Goal: Task Accomplishment & Management: Manage account settings

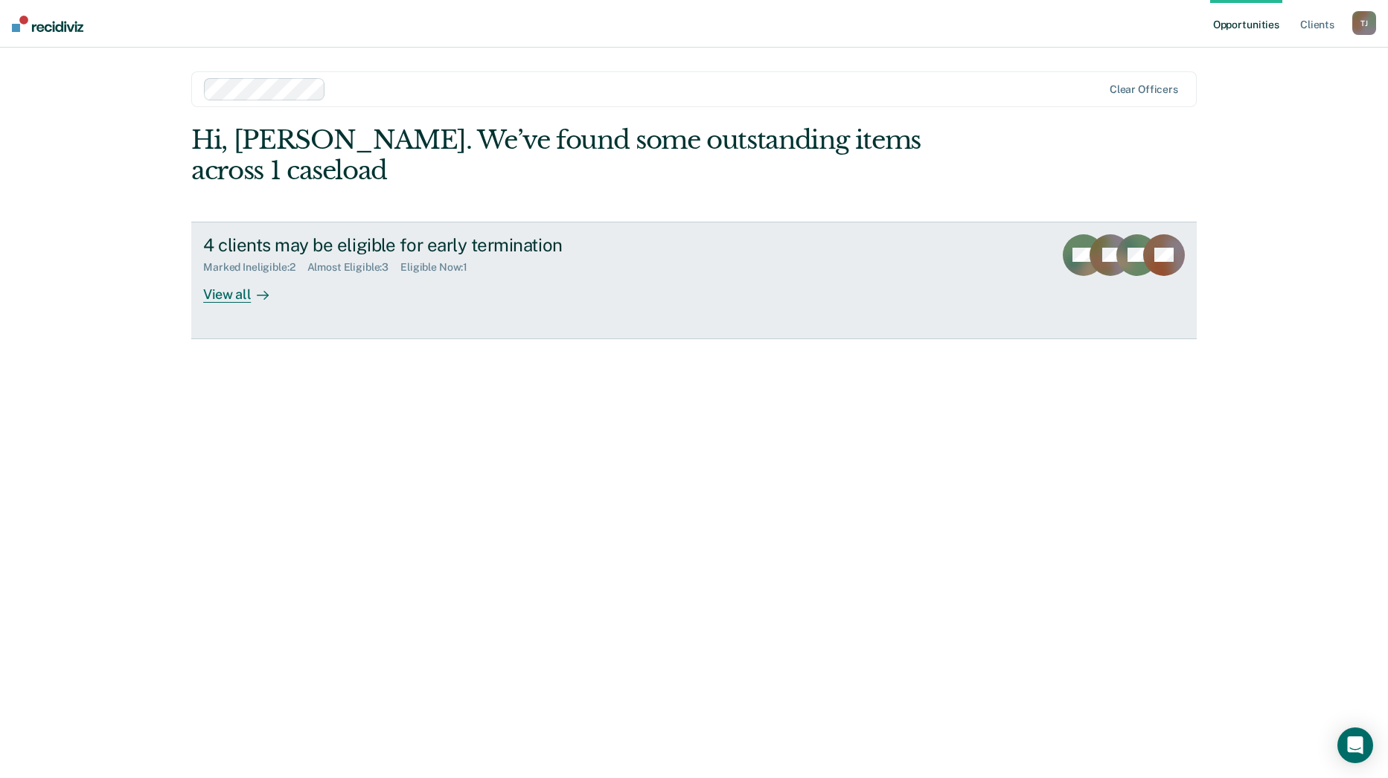
click at [231, 274] on div "View all" at bounding box center [244, 288] width 83 height 29
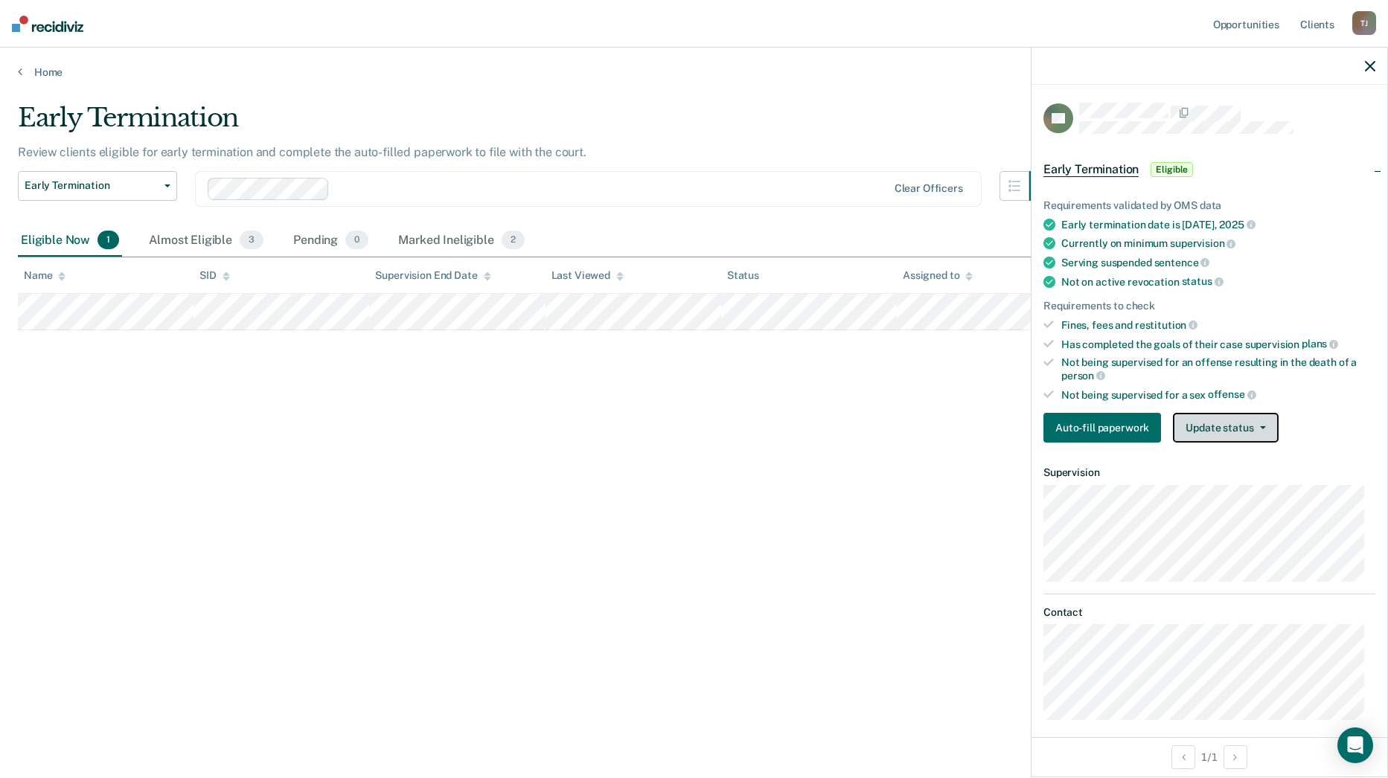
click at [1228, 432] on button "Update status" at bounding box center [1225, 428] width 105 height 30
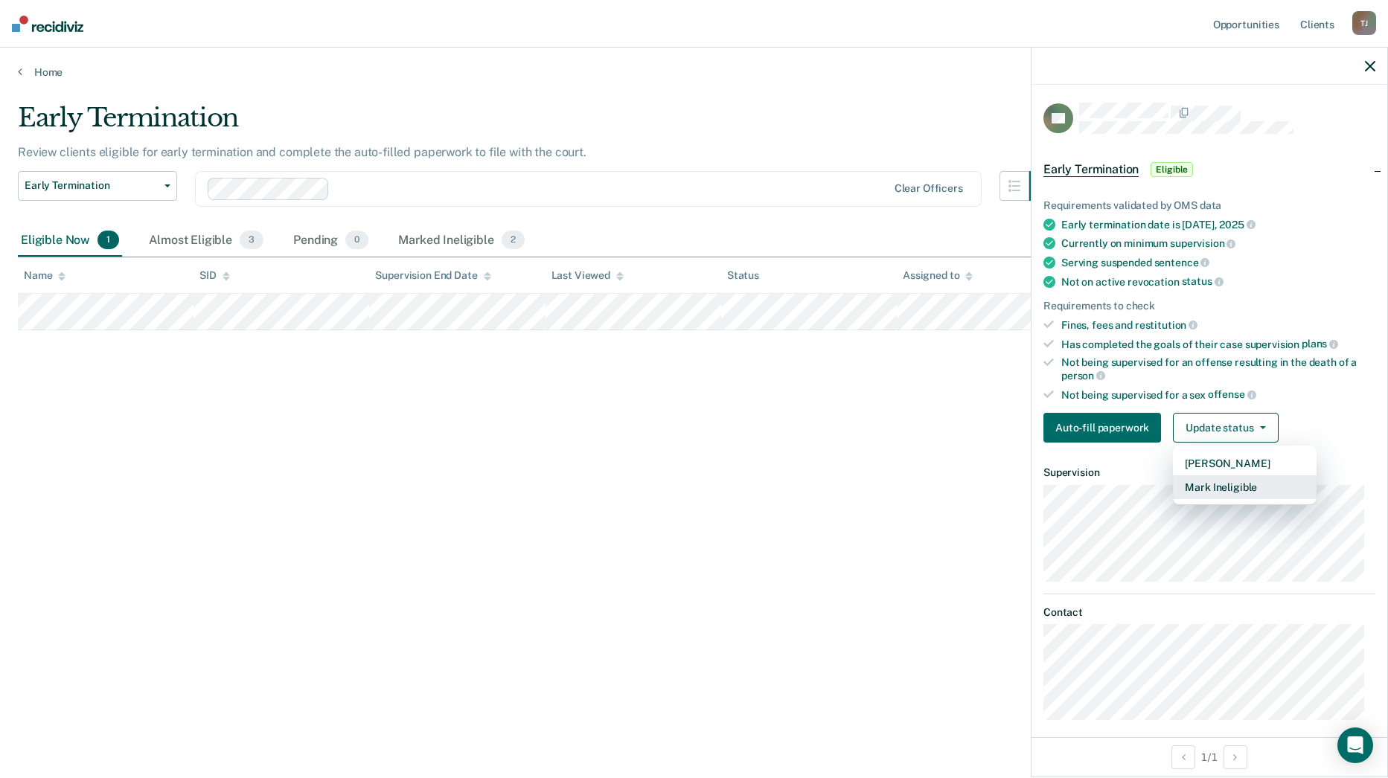
click at [1218, 492] on button "Mark Ineligible" at bounding box center [1245, 487] width 144 height 24
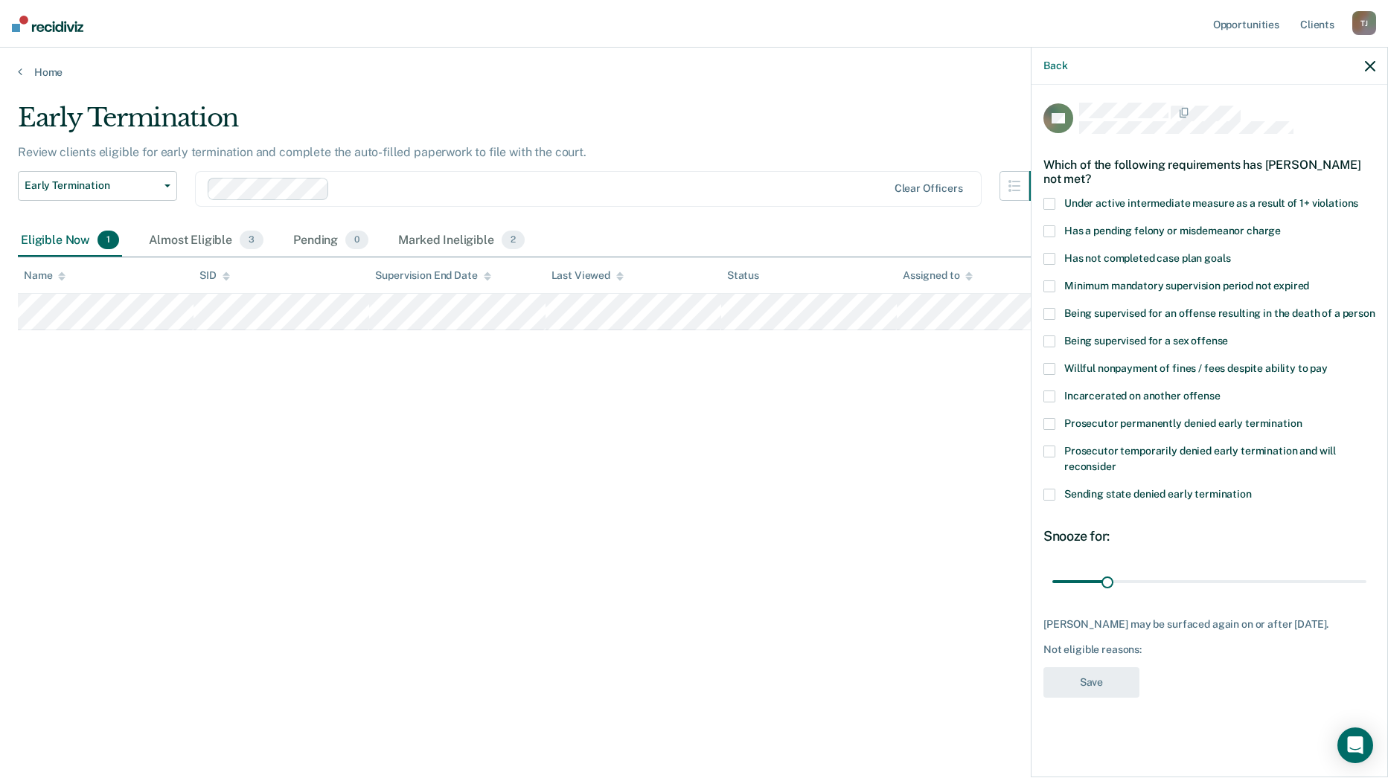
click at [1049, 368] on span at bounding box center [1049, 369] width 12 height 12
click at [1327, 363] on input "Willful nonpayment of fines / fees despite ability to pay" at bounding box center [1327, 363] width 0 height 0
click at [1054, 449] on span at bounding box center [1049, 452] width 12 height 12
click at [1116, 461] on input "Prosecutor temporarily denied early termination and will reconsider" at bounding box center [1116, 461] width 0 height 0
click at [1046, 367] on span at bounding box center [1049, 369] width 12 height 12
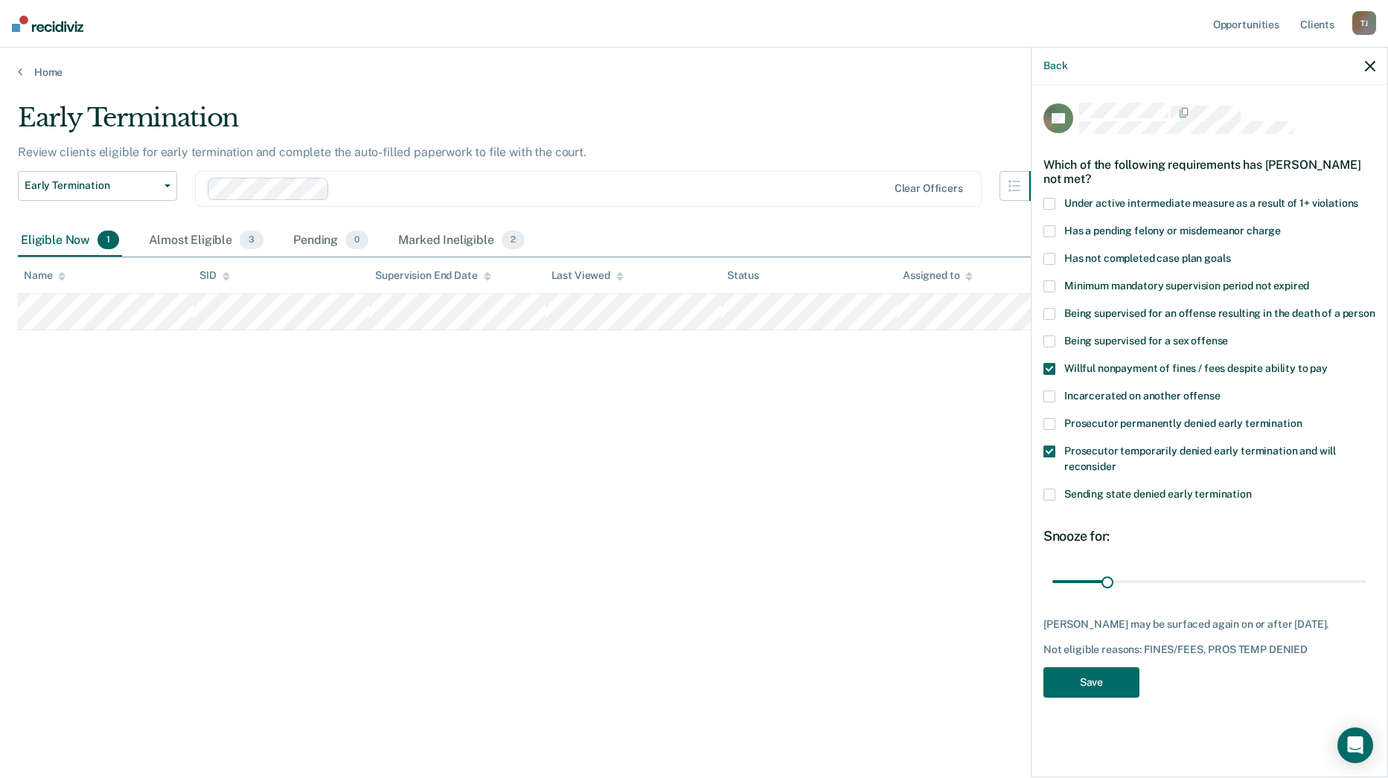
click at [1327, 363] on input "Willful nonpayment of fines / fees despite ability to pay" at bounding box center [1327, 363] width 0 height 0
drag, startPoint x: 1107, startPoint y: 580, endPoint x: 1208, endPoint y: 581, distance: 100.4
type input "90"
click at [1208, 581] on input "range" at bounding box center [1209, 581] width 314 height 26
click at [1094, 675] on button "Save" at bounding box center [1091, 682] width 96 height 31
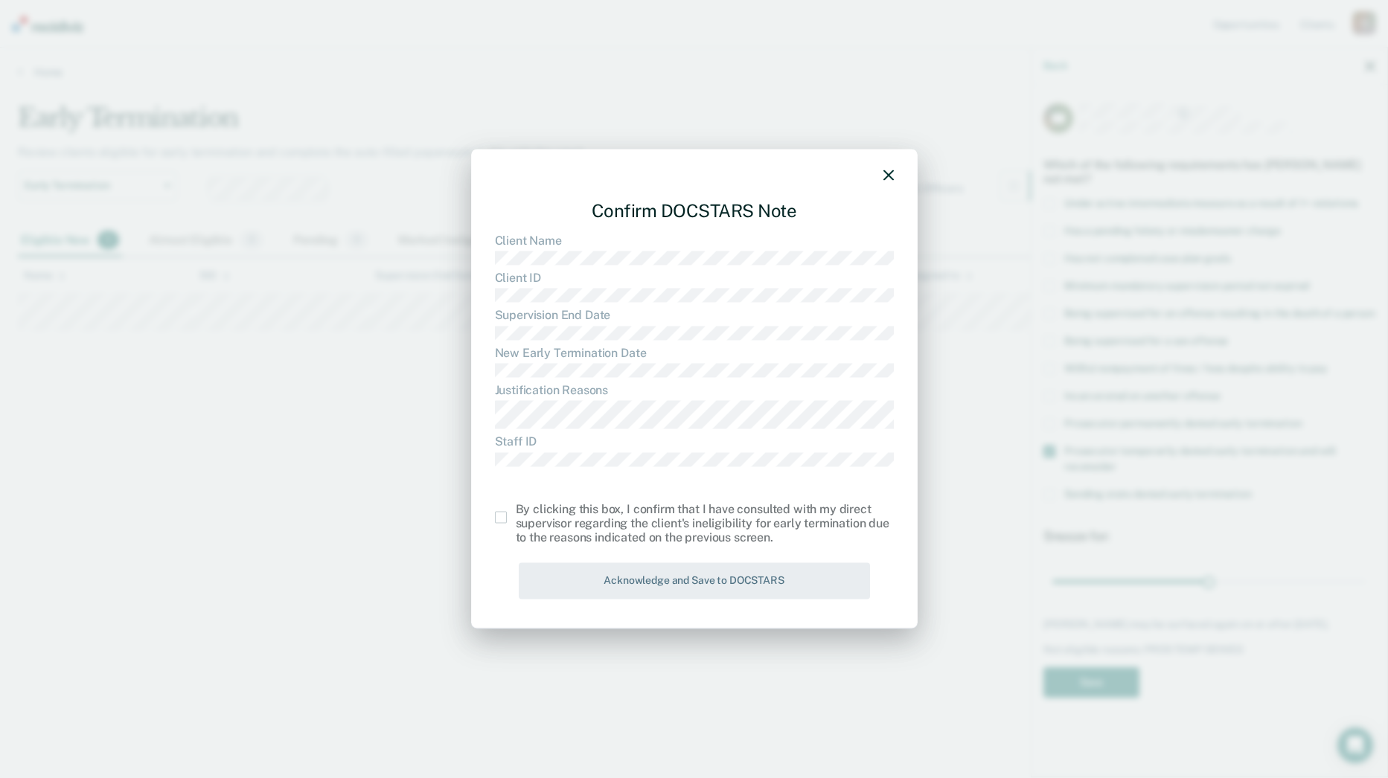
click at [500, 516] on span at bounding box center [501, 518] width 12 height 12
click at [516, 512] on input "checkbox" at bounding box center [516, 512] width 0 height 0
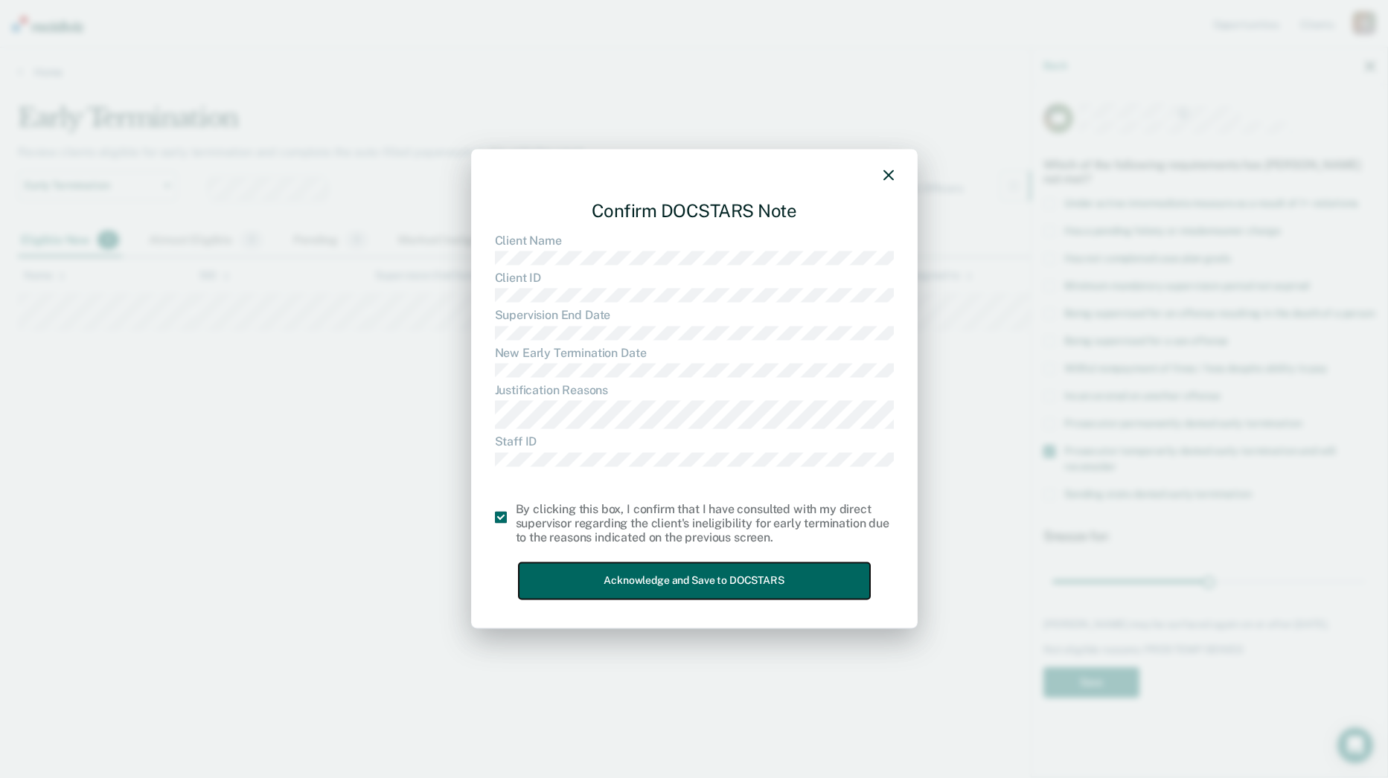
click at [748, 579] on button "Acknowledge and Save to DOCSTARS" at bounding box center [694, 581] width 351 height 36
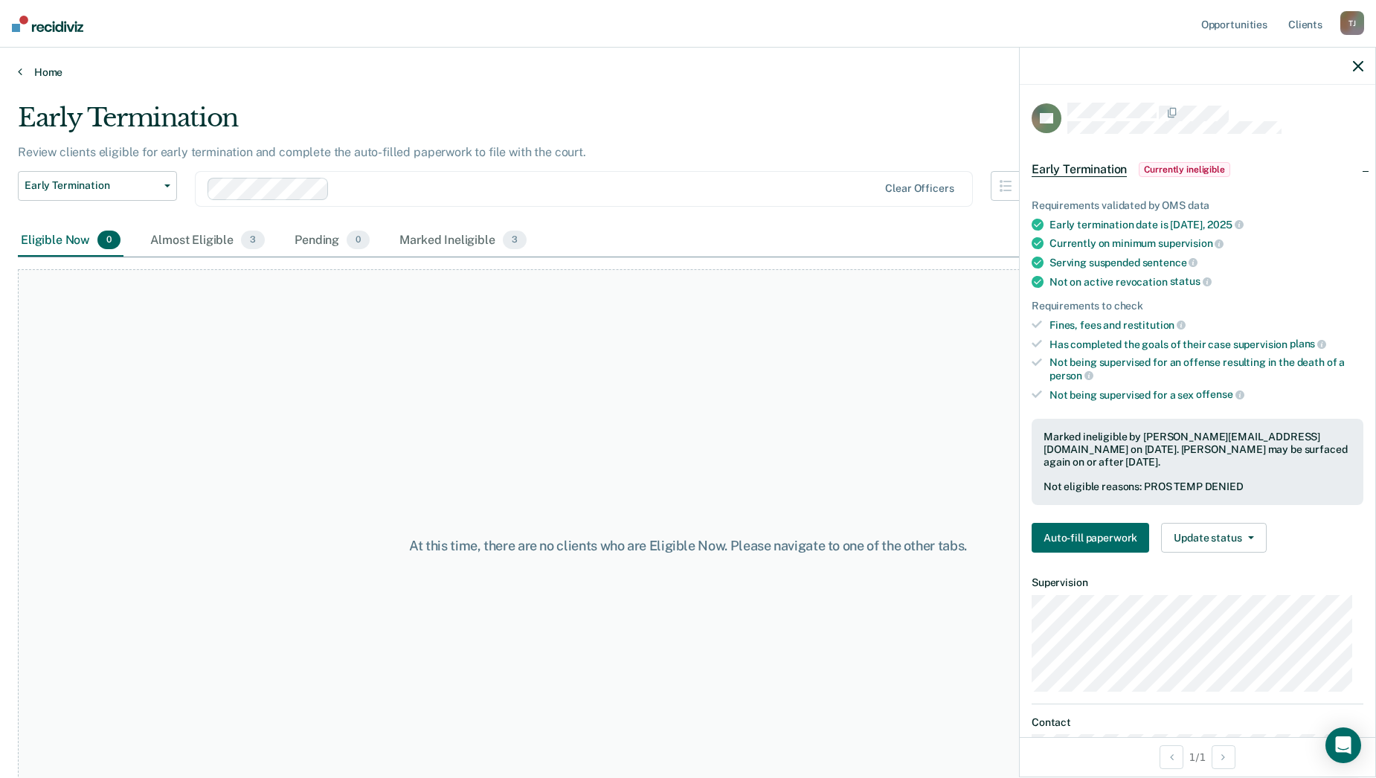
click at [50, 75] on link "Home" at bounding box center [688, 71] width 1341 height 13
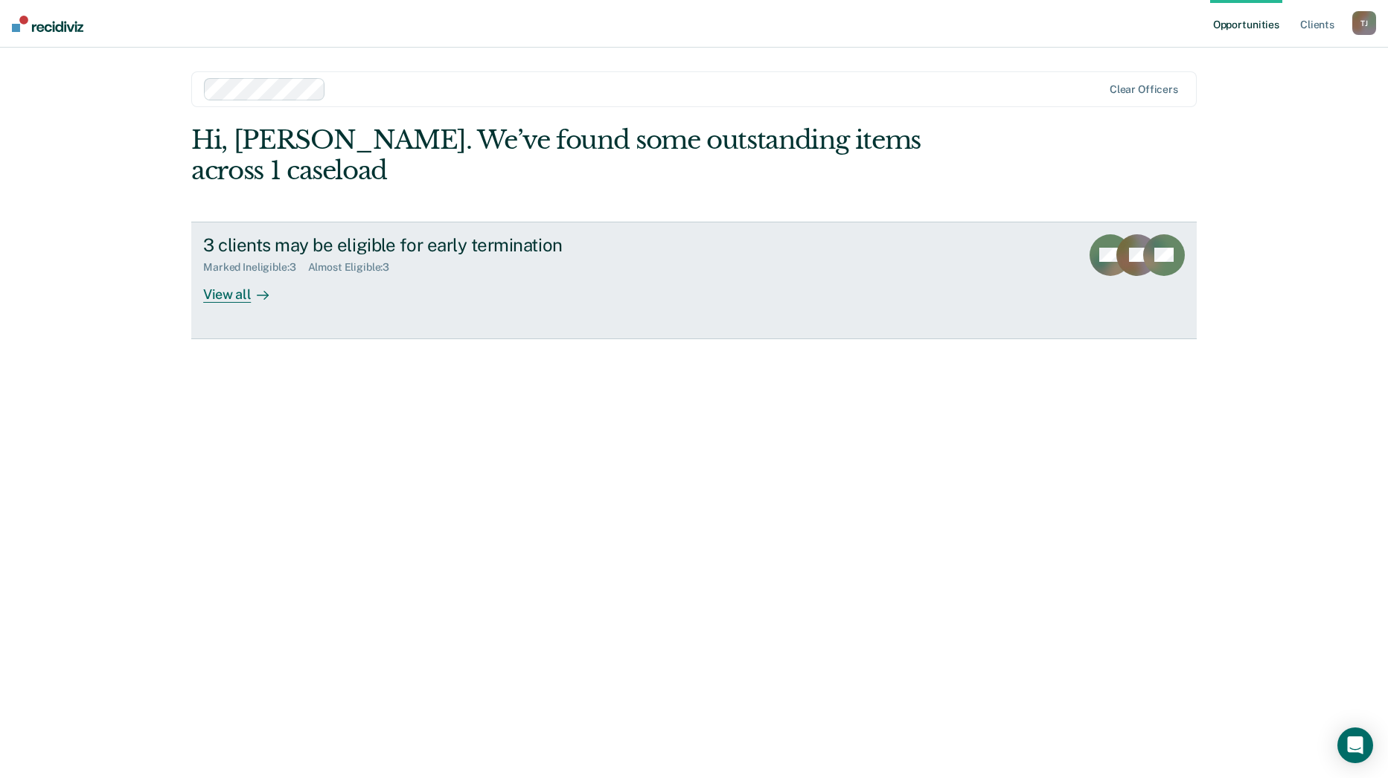
click at [229, 274] on div "View all" at bounding box center [244, 288] width 83 height 29
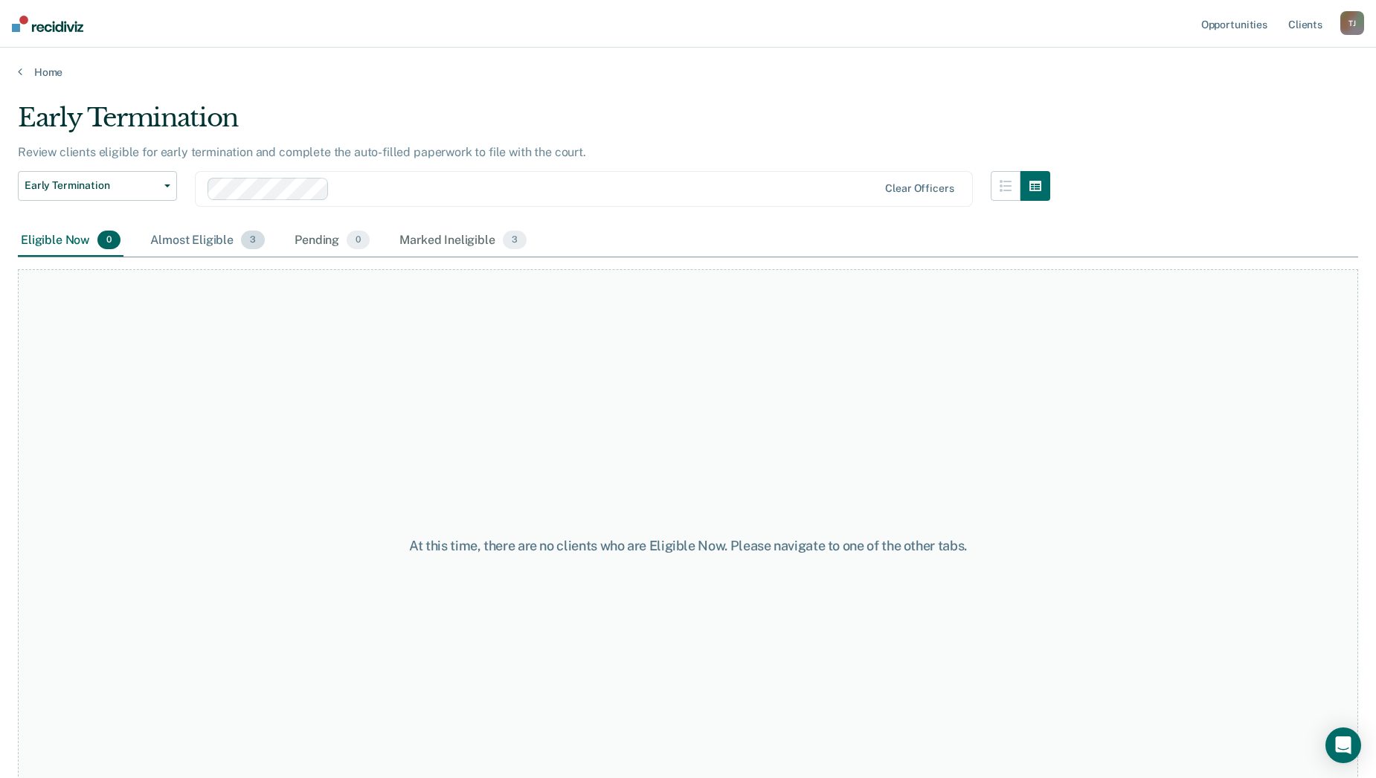
click at [215, 242] on div "Almost Eligible 3" at bounding box center [207, 241] width 121 height 33
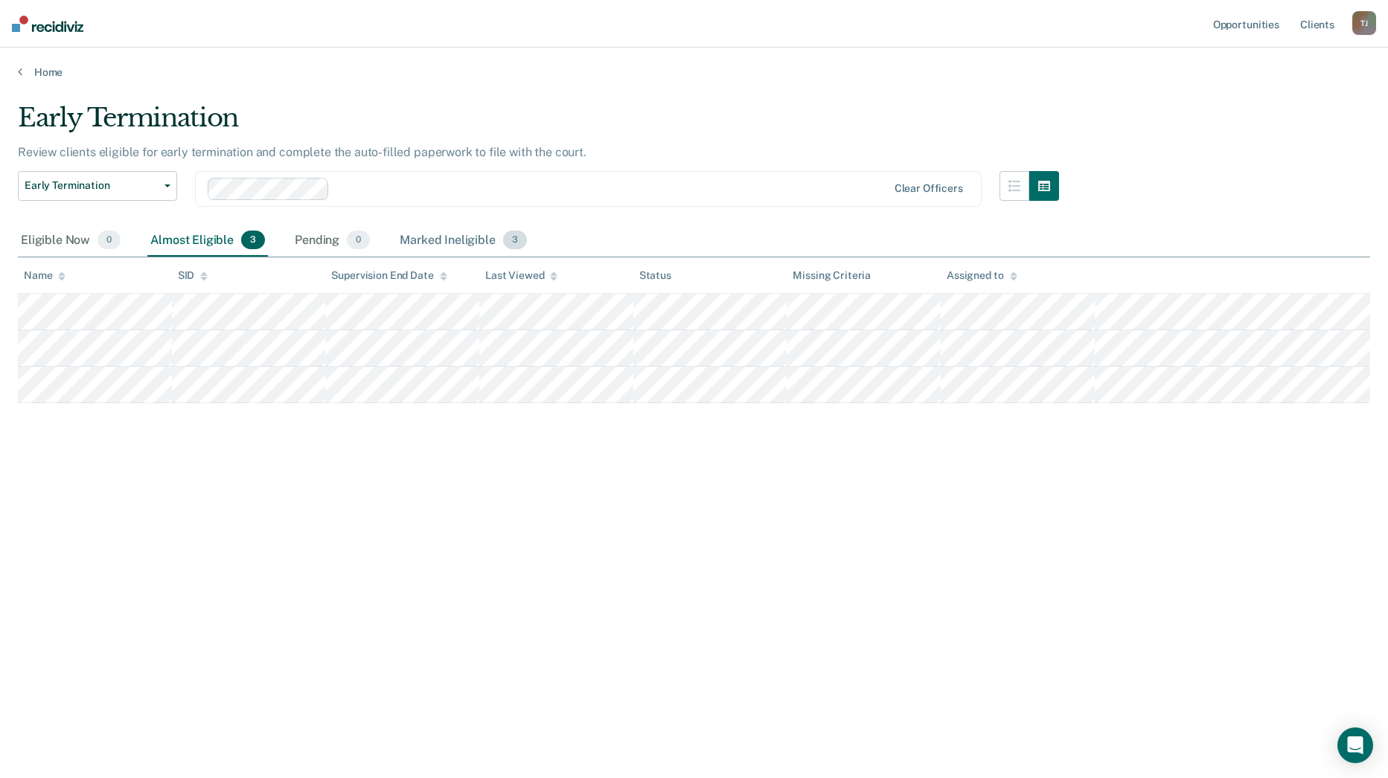
click at [430, 238] on div "Marked Ineligible 3" at bounding box center [463, 241] width 133 height 33
click at [28, 71] on link "Home" at bounding box center [694, 71] width 1352 height 13
